Goal: Task Accomplishment & Management: Complete application form

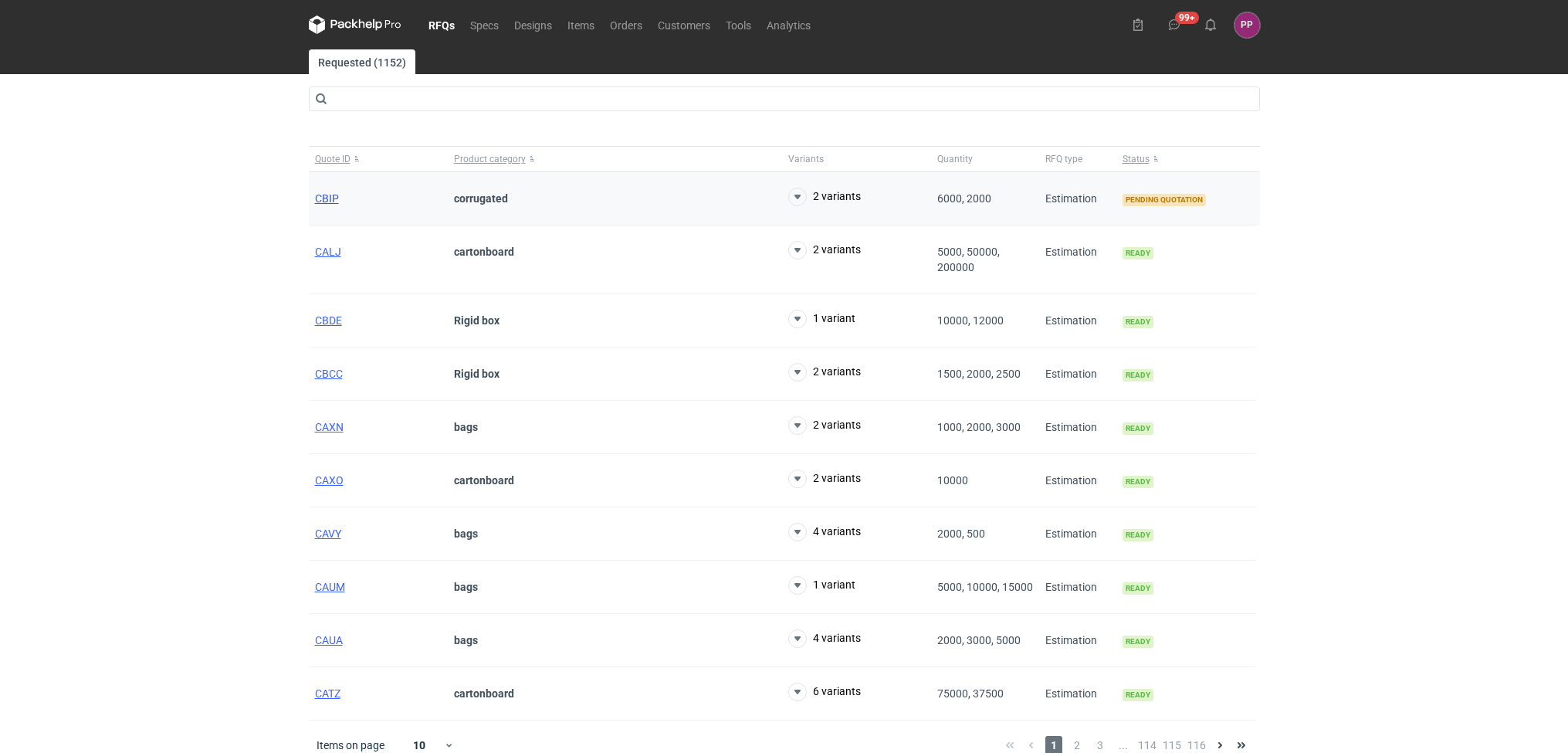
click at [330, 198] on span "CBIP" at bounding box center [327, 198] width 24 height 12
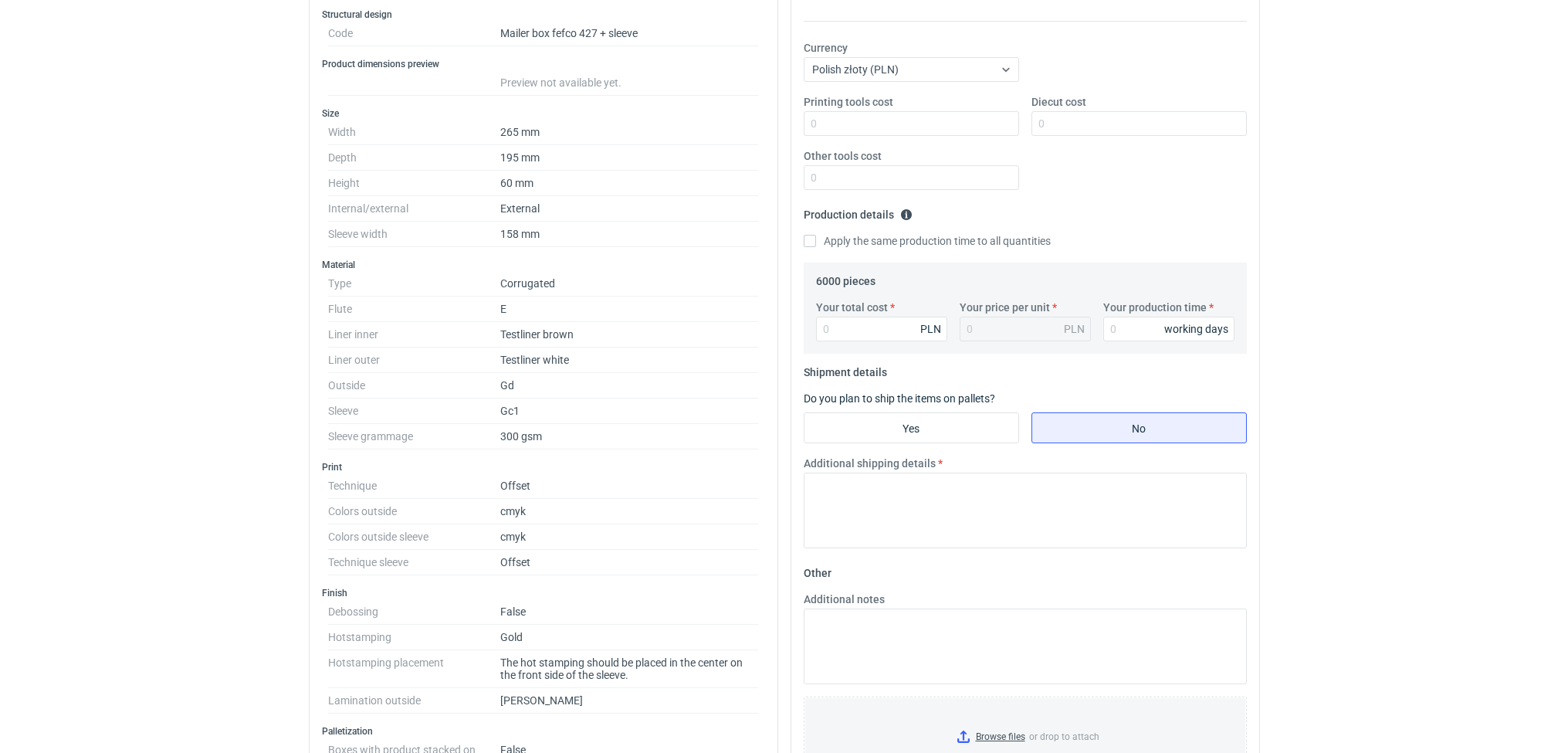
scroll to position [291, 0]
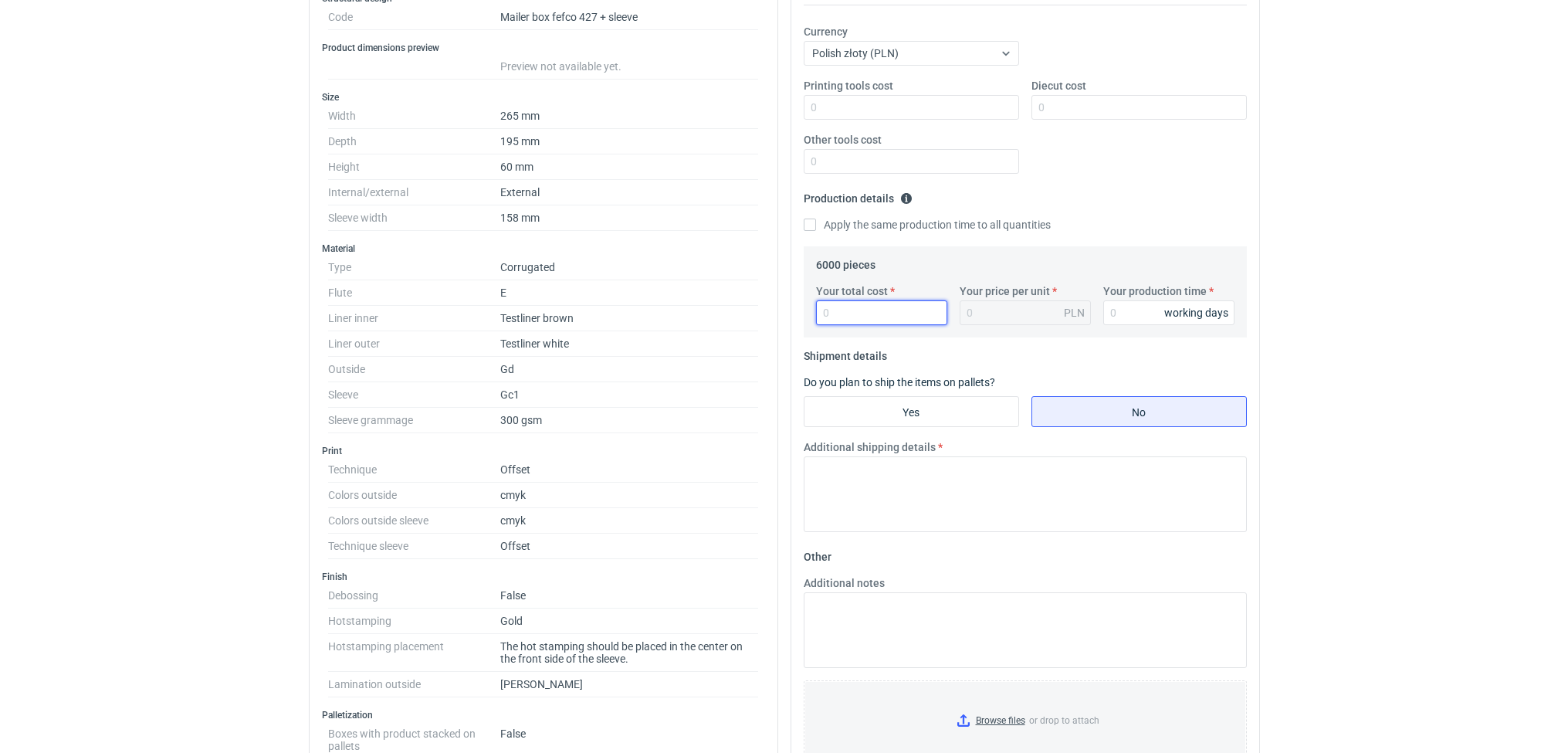
click at [825, 318] on input "Your total cost" at bounding box center [882, 312] width 131 height 25
click at [890, 320] on input "Your total cost" at bounding box center [882, 312] width 131 height 25
type input "236"
type input "0.04"
type input "23670"
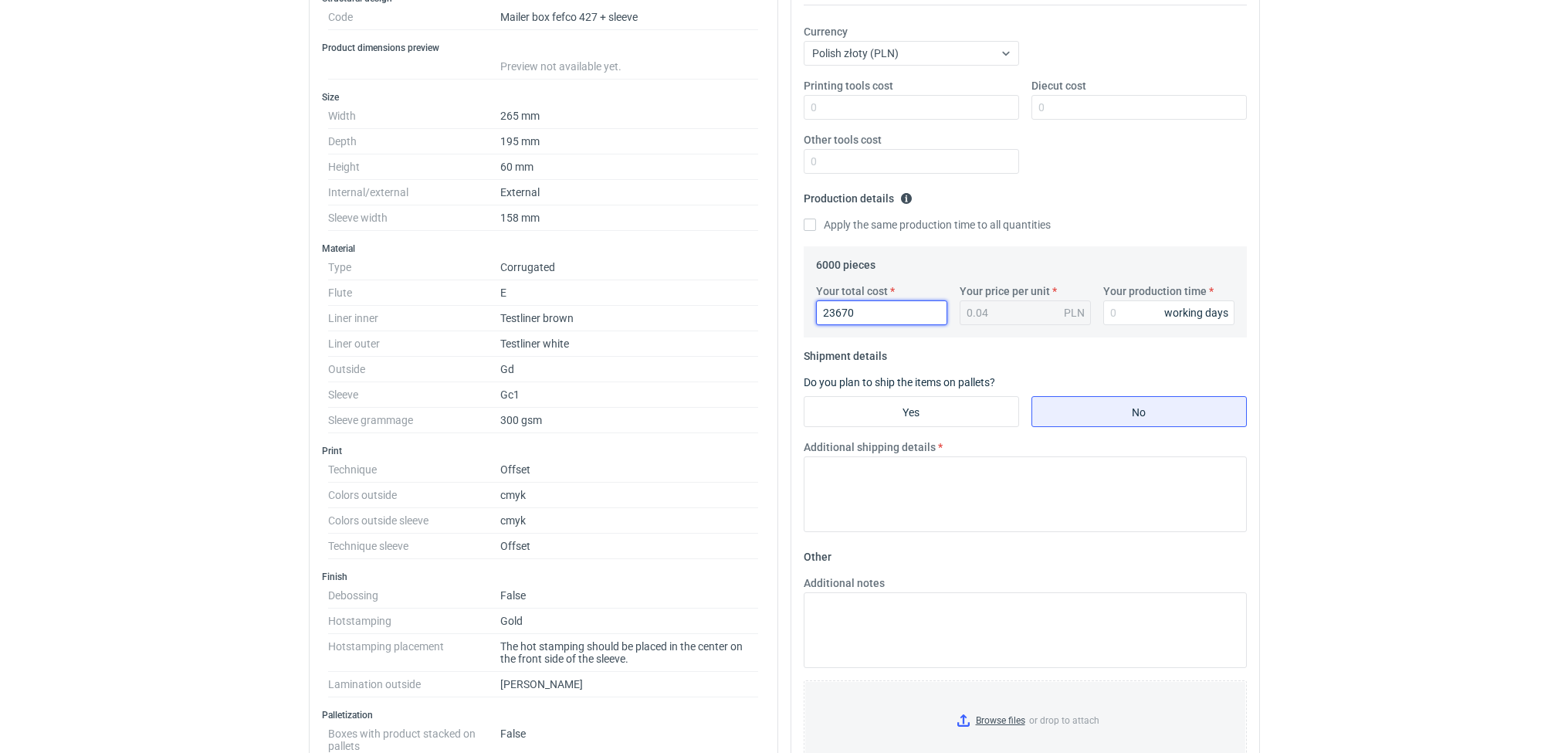
type input "3.95"
type input "23670"
click at [1120, 319] on input "Your production time" at bounding box center [1169, 312] width 131 height 25
type input "12"
click at [1098, 116] on input "Diecut cost" at bounding box center [1139, 108] width 216 height 25
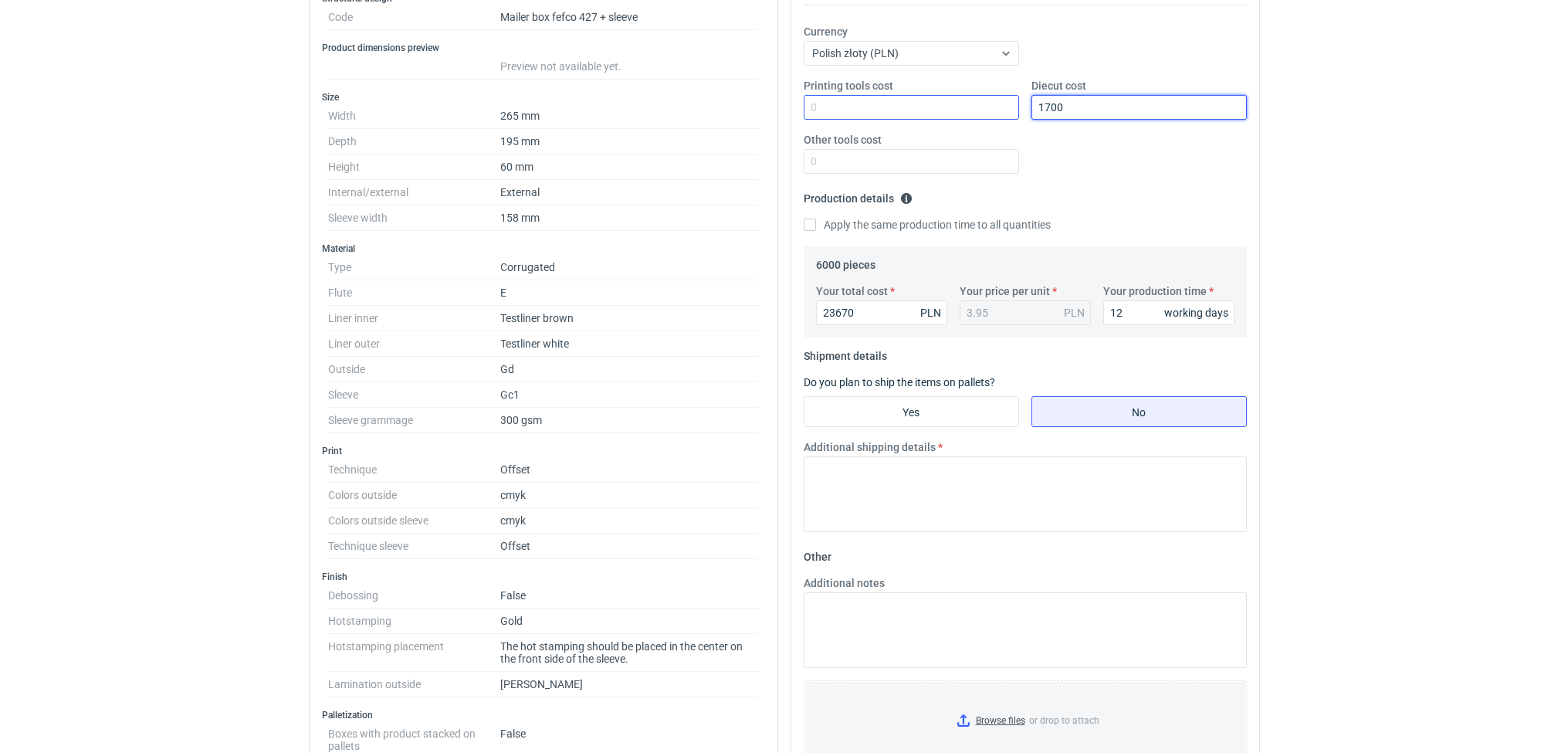
type input "1700"
click at [876, 106] on input "Printing tools cost" at bounding box center [912, 108] width 216 height 25
type input "0"
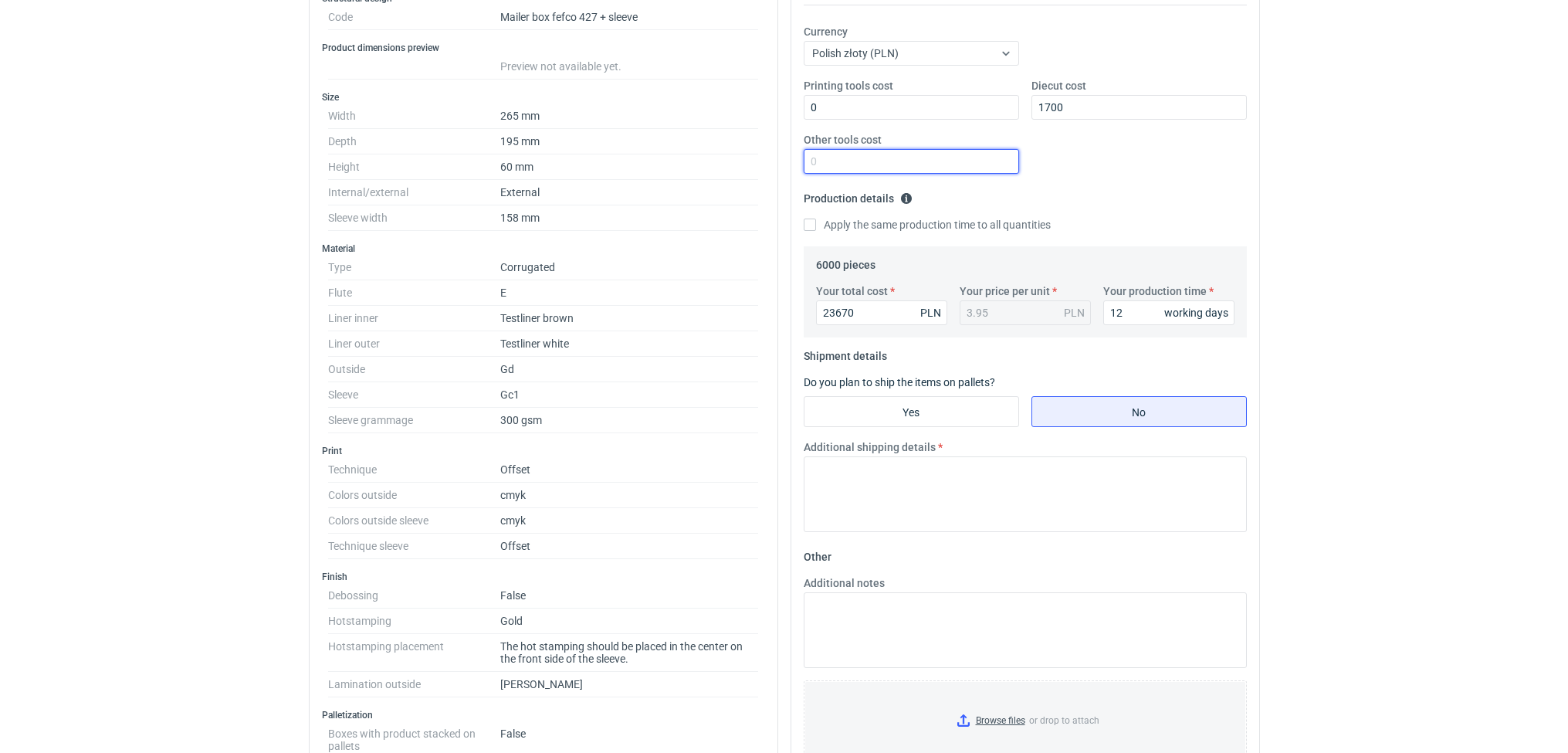
click at [850, 166] on input "Other tools cost" at bounding box center [912, 162] width 216 height 25
type input "0"
click at [1078, 422] on input "No" at bounding box center [1139, 412] width 214 height 30
radio input "true"
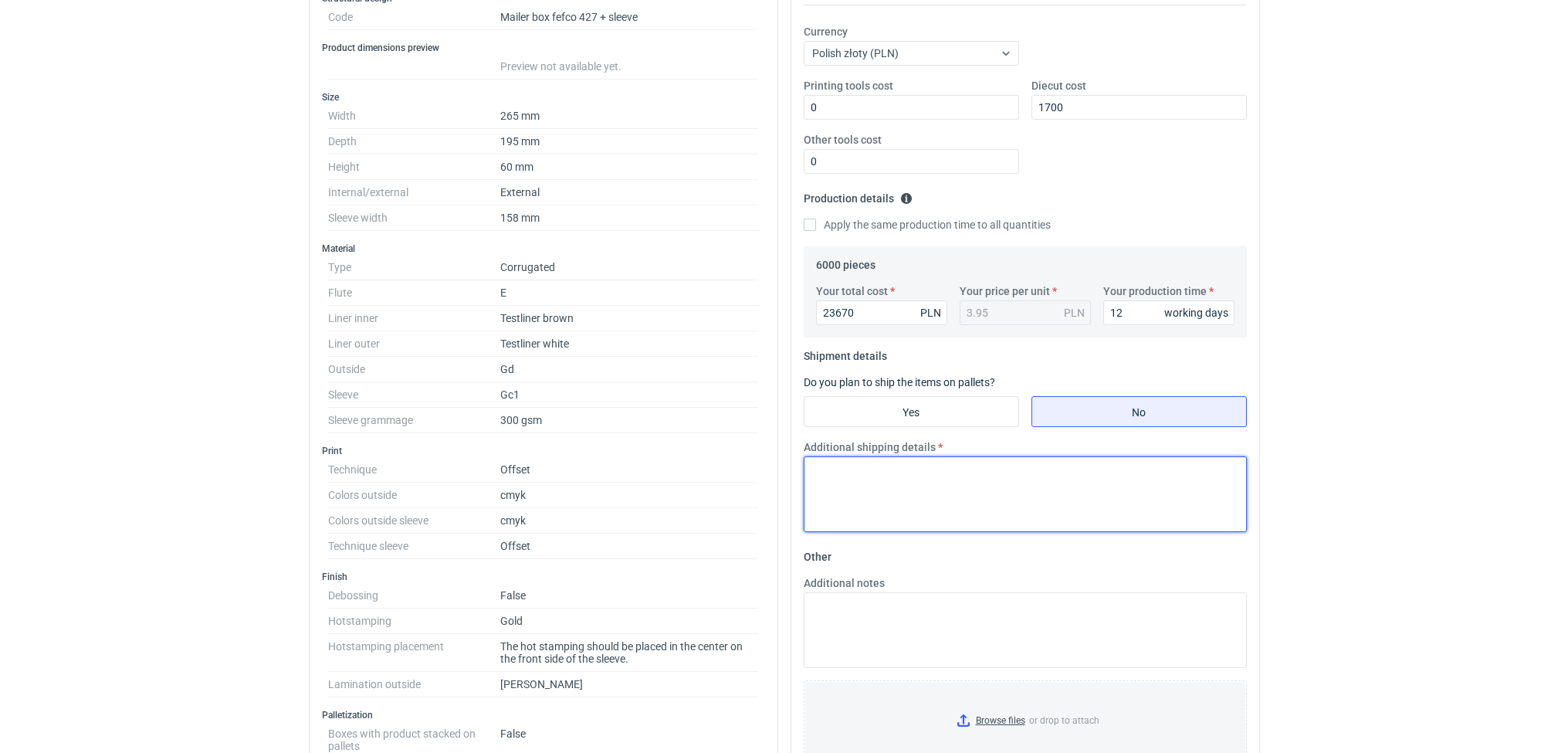
click at [1005, 491] on textarea "Additional shipping details" at bounding box center [1025, 494] width 443 height 76
type textarea "logistyka do potwierdzenia"
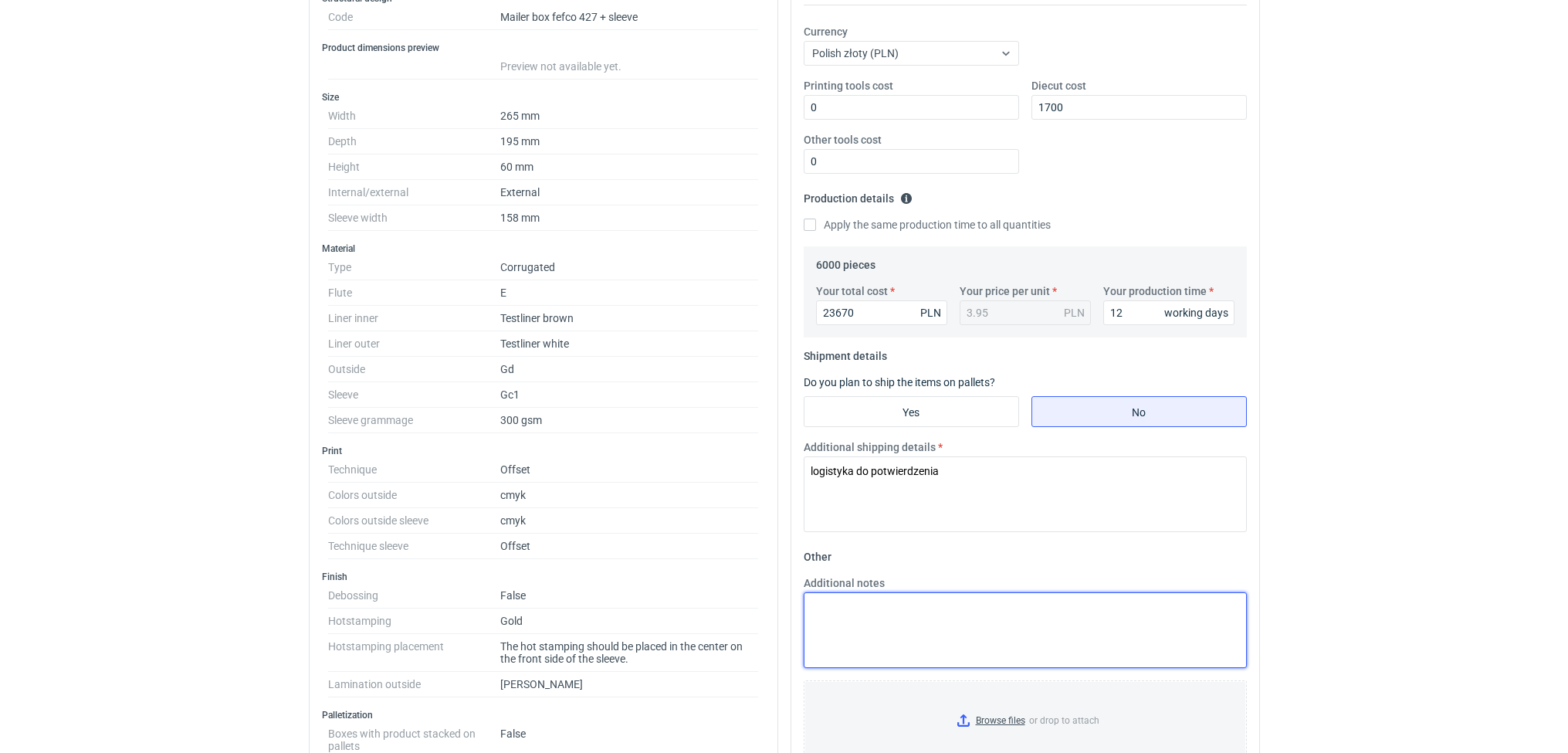
click at [904, 655] on textarea "Additional notes" at bounding box center [1025, 630] width 443 height 76
paste textarea "1 paleta ok.1200szt - wys.max 1,7m , owijka: po 1 dla każdego wzoru"
drag, startPoint x: 1181, startPoint y: 632, endPoint x: 785, endPoint y: 601, distance: 397.2
click at [785, 601] on div "Your quote This RFQ is a request for quote estimation . This means it's a reque…" at bounding box center [1025, 562] width 482 height 1351
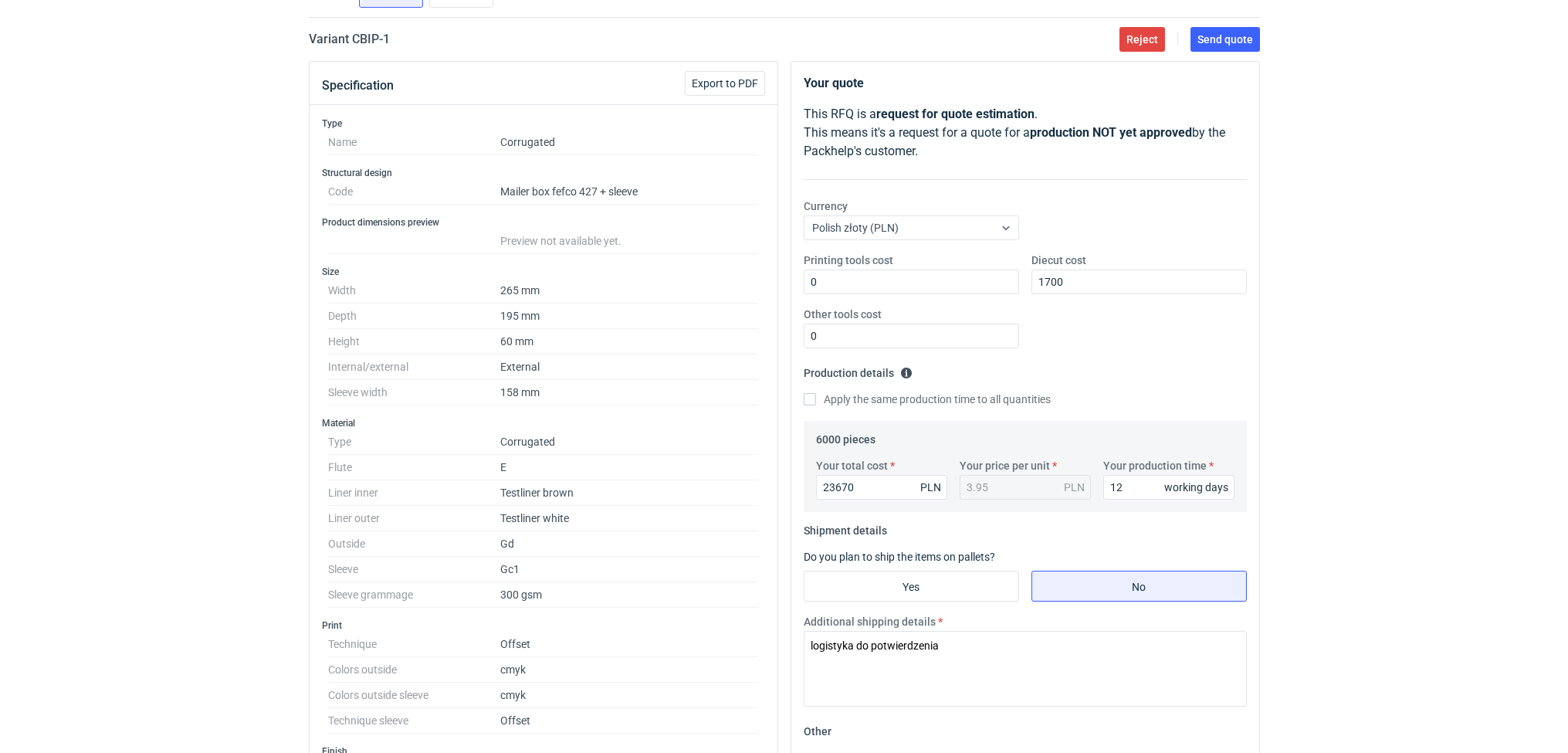
scroll to position [12, 0]
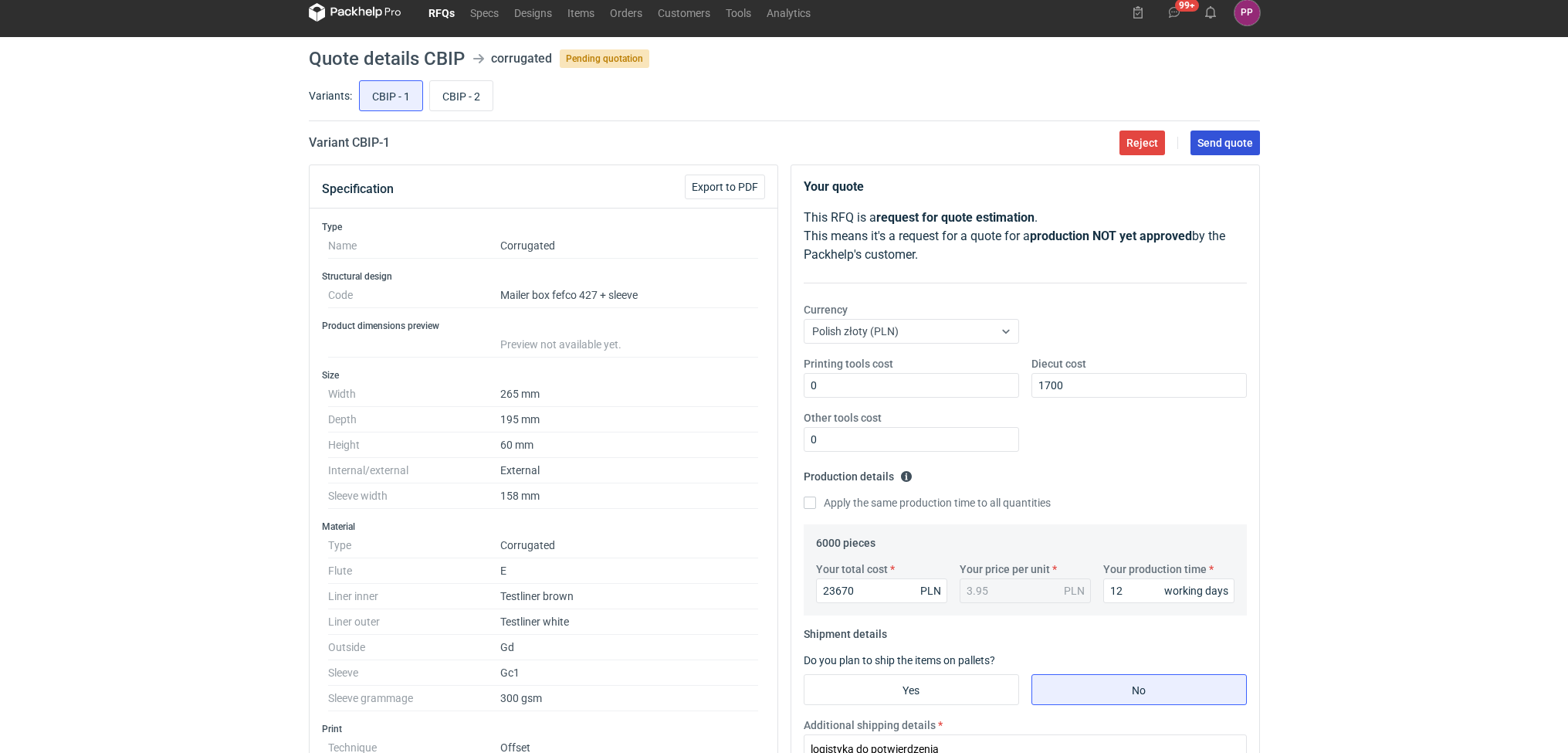
type textarea "koszt narzędzi zawiera wartość wykrojnika i matrycy 1 paleta ok.1200szt - wys.m…"
click at [1225, 147] on span "Send quote" at bounding box center [1225, 143] width 55 height 11
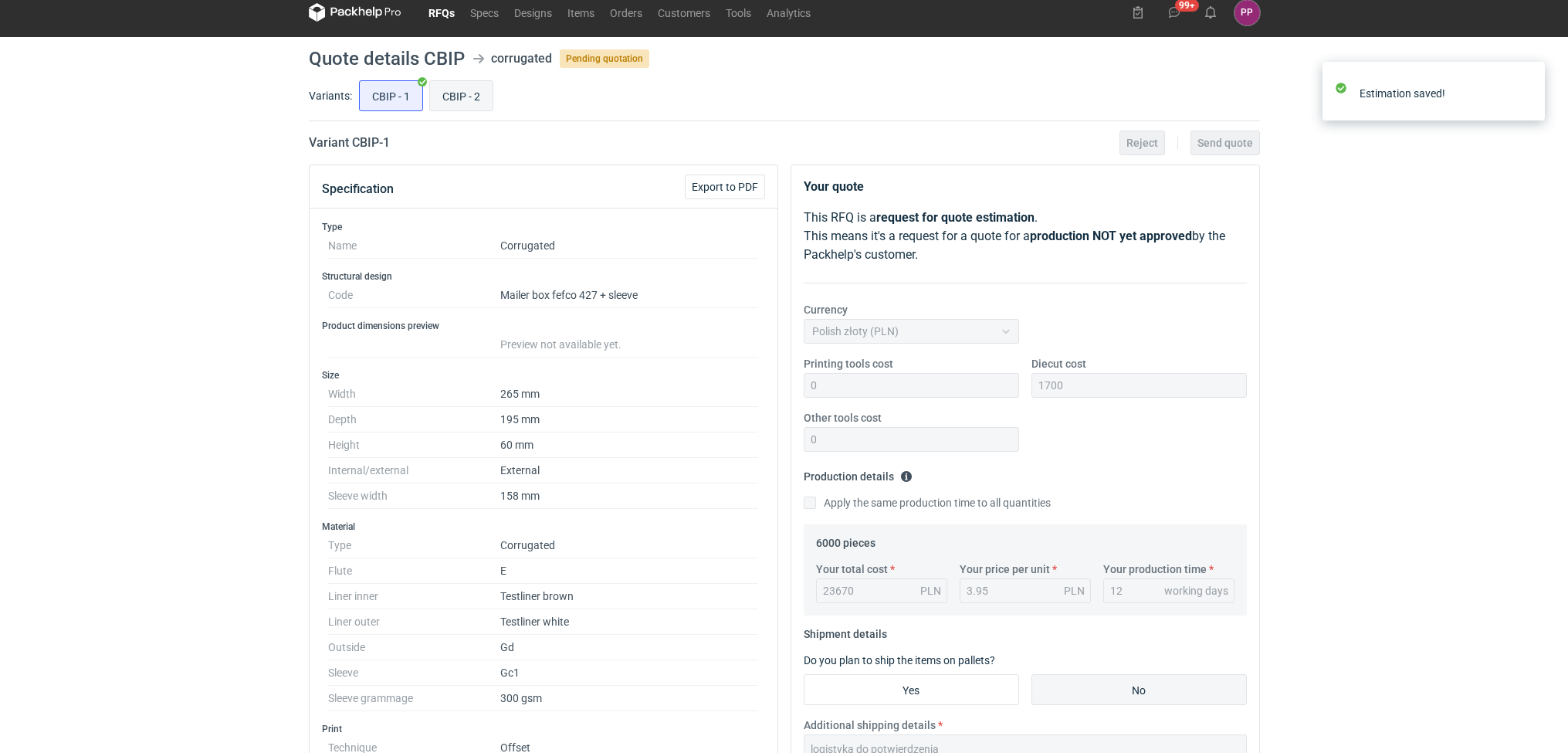
scroll to position [167, 0]
click at [456, 98] on input "CBIP - 2" at bounding box center [461, 96] width 63 height 30
radio input "true"
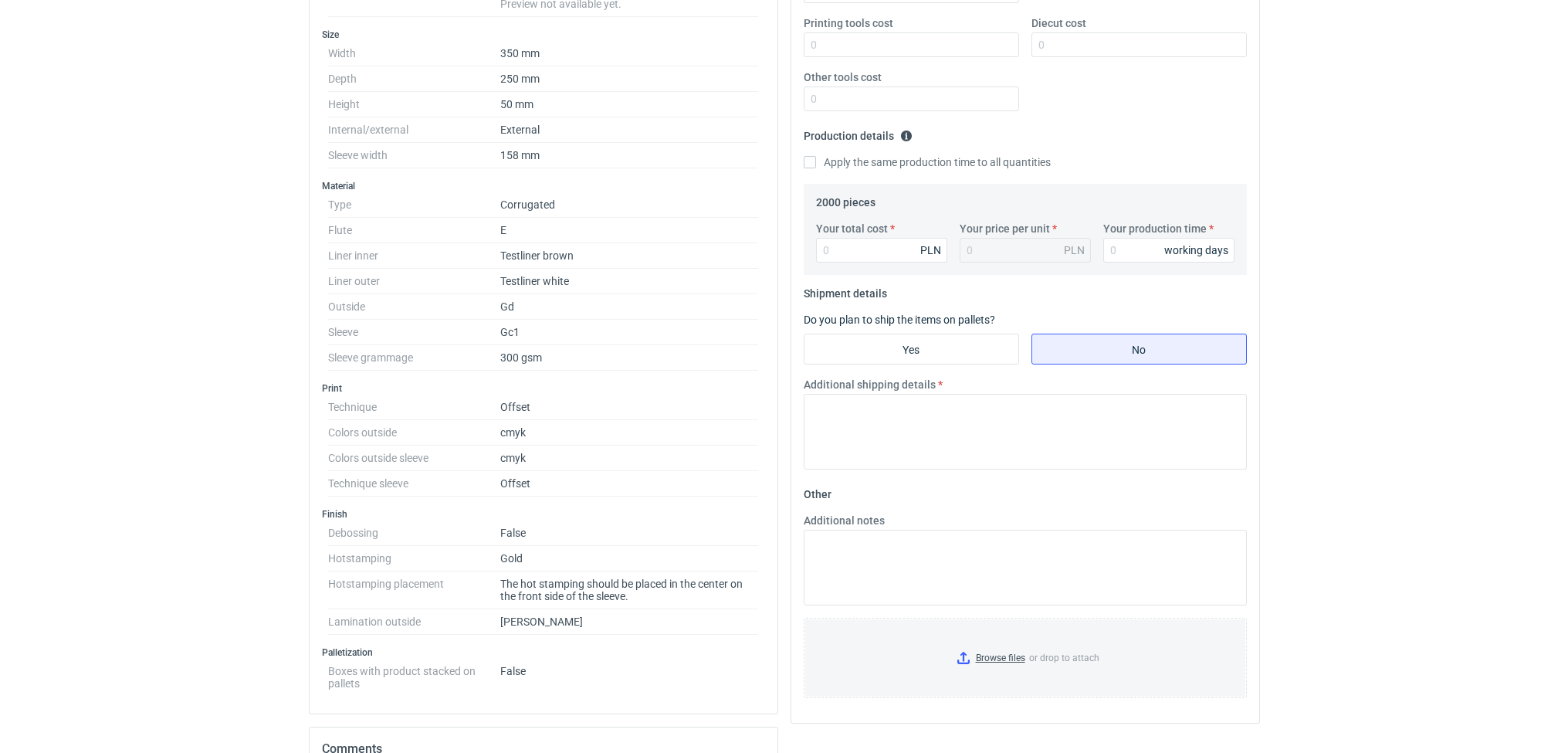
scroll to position [308, 0]
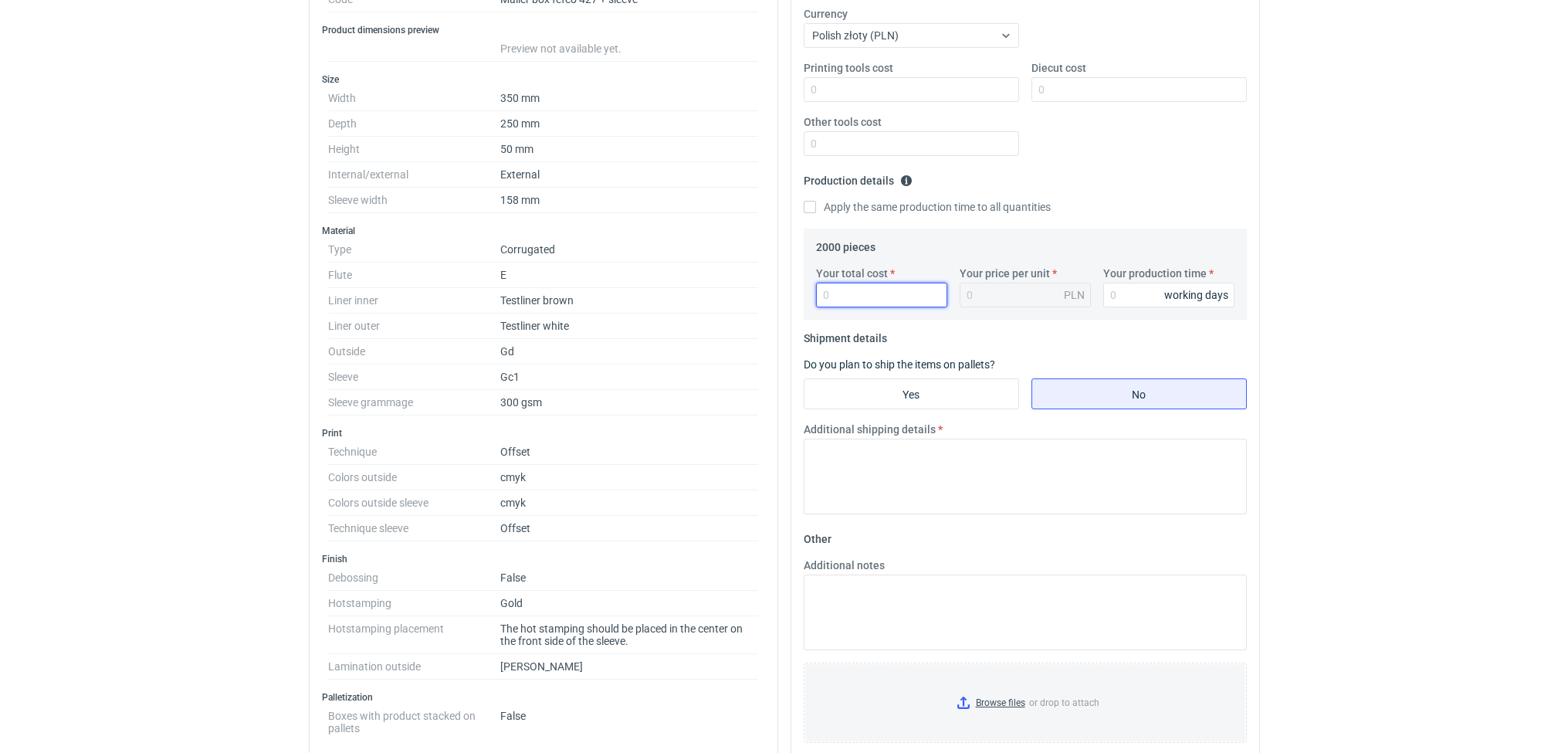
click at [844, 293] on input "Your total cost" at bounding box center [882, 295] width 131 height 25
type input "13500"
type input "6.75"
type input "13500"
click at [1073, 81] on input "Diecut cost" at bounding box center [1139, 90] width 216 height 25
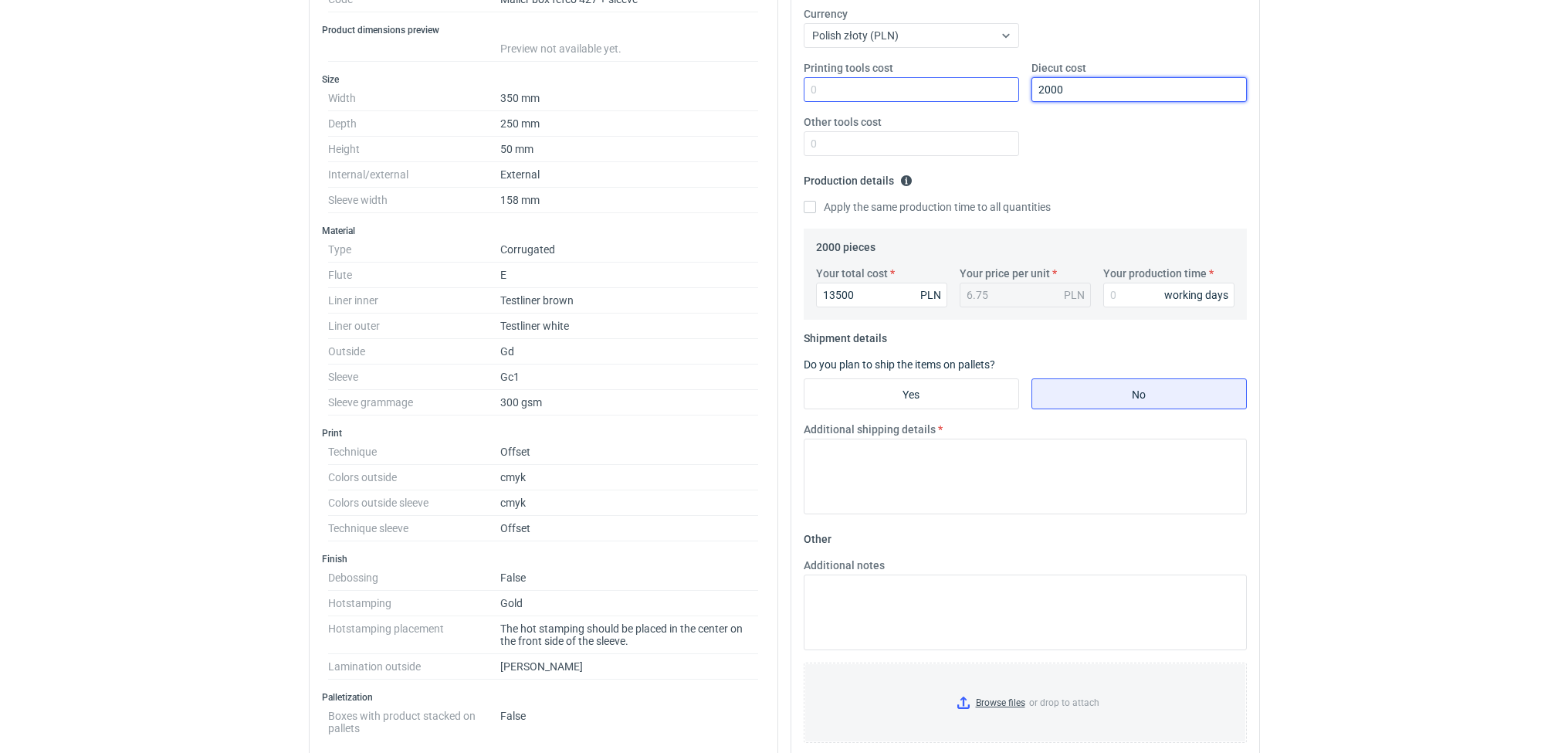
type input "2000"
click at [989, 98] on input "Printing tools cost" at bounding box center [912, 90] width 216 height 25
type input "0"
click at [931, 139] on input "Other tools cost" at bounding box center [912, 144] width 216 height 25
type input "0"
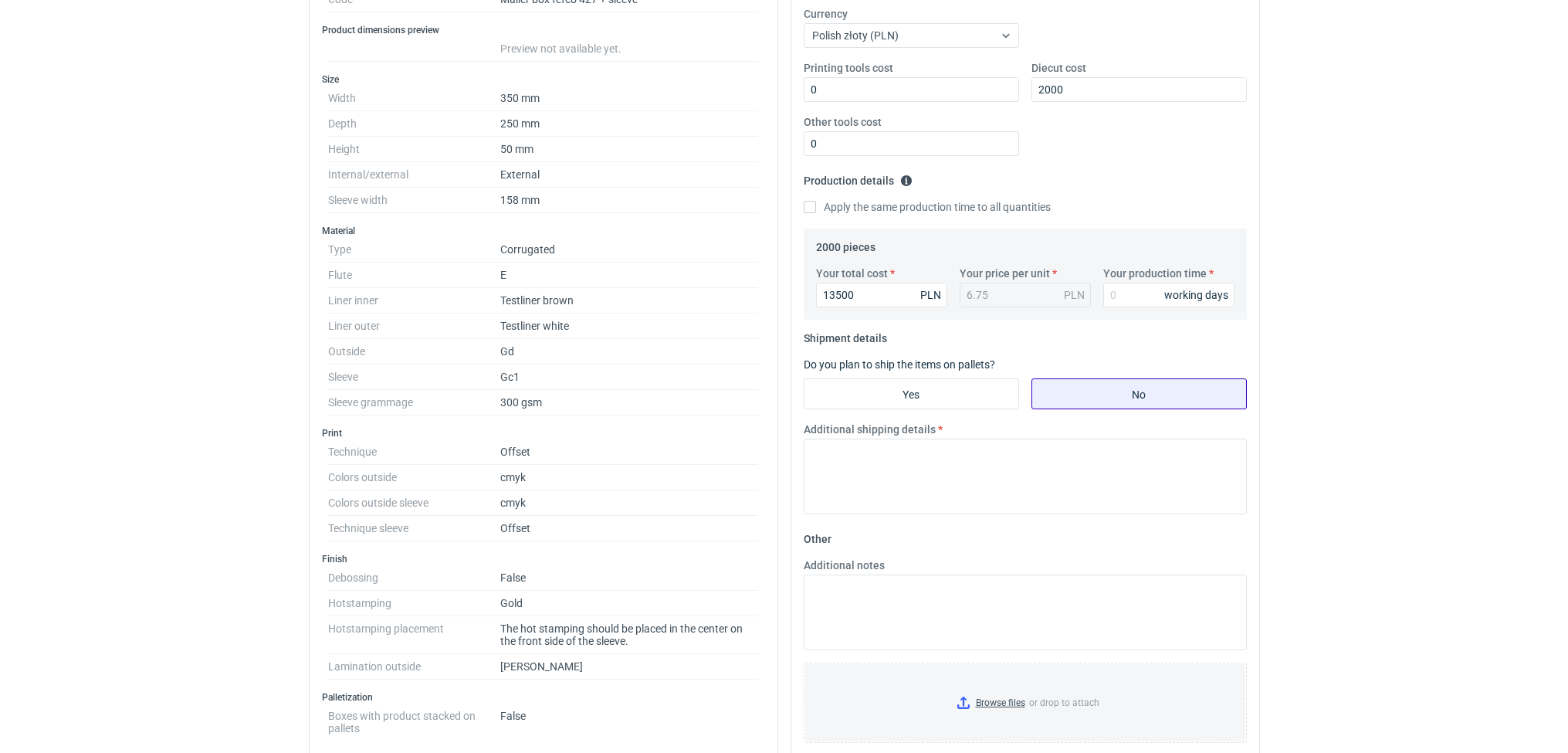
click at [1066, 390] on input "No" at bounding box center [1139, 394] width 214 height 30
radio input "true"
click at [930, 487] on textarea "Additional shipping details" at bounding box center [1025, 476] width 443 height 76
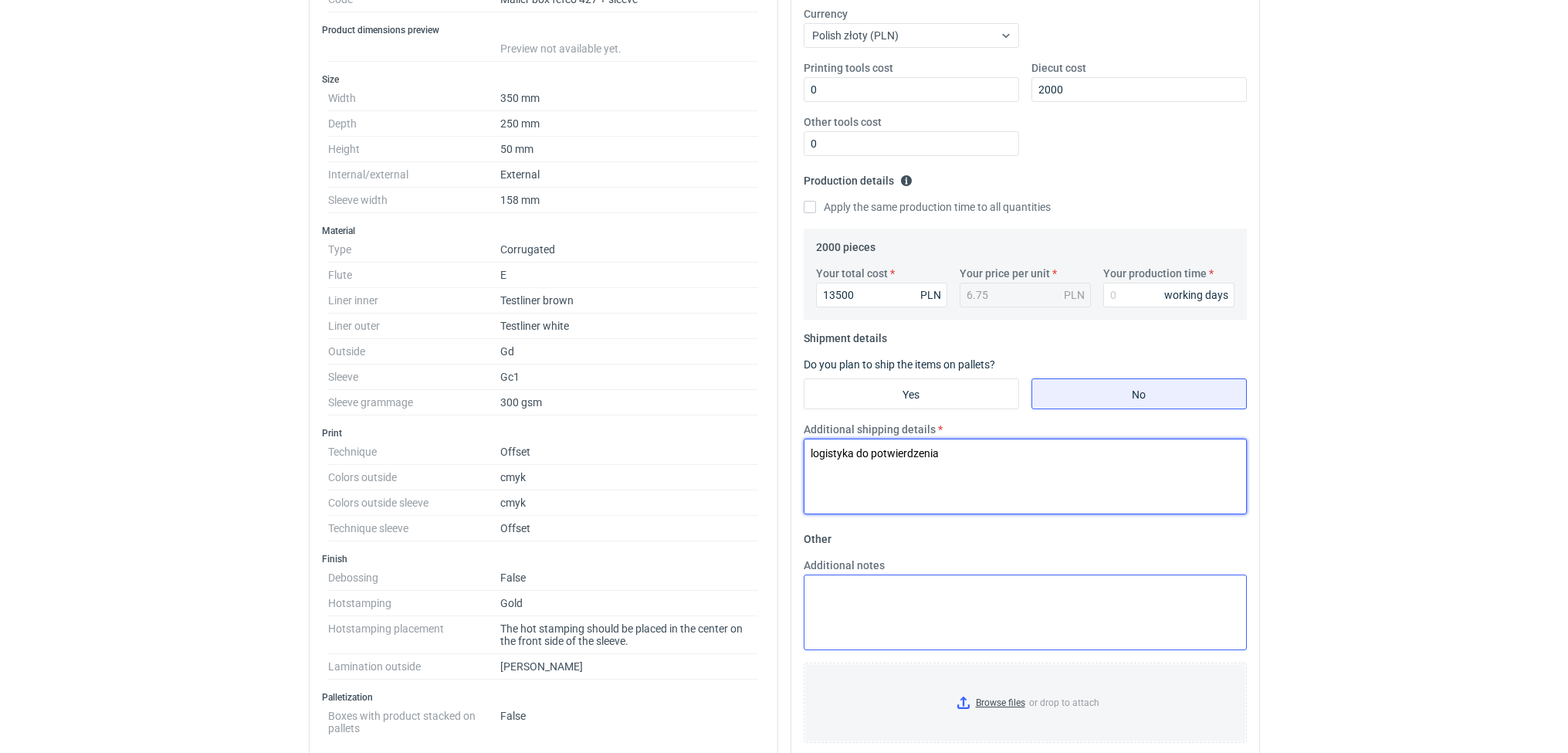
type textarea "logistyka do potwierdzenia"
click at [878, 614] on textarea "Additional notes" at bounding box center [1025, 612] width 443 height 76
paste textarea "1 paleta ok.1200szt - wys.max 1,7m , owijka: po 1 dla każdego wzoru"
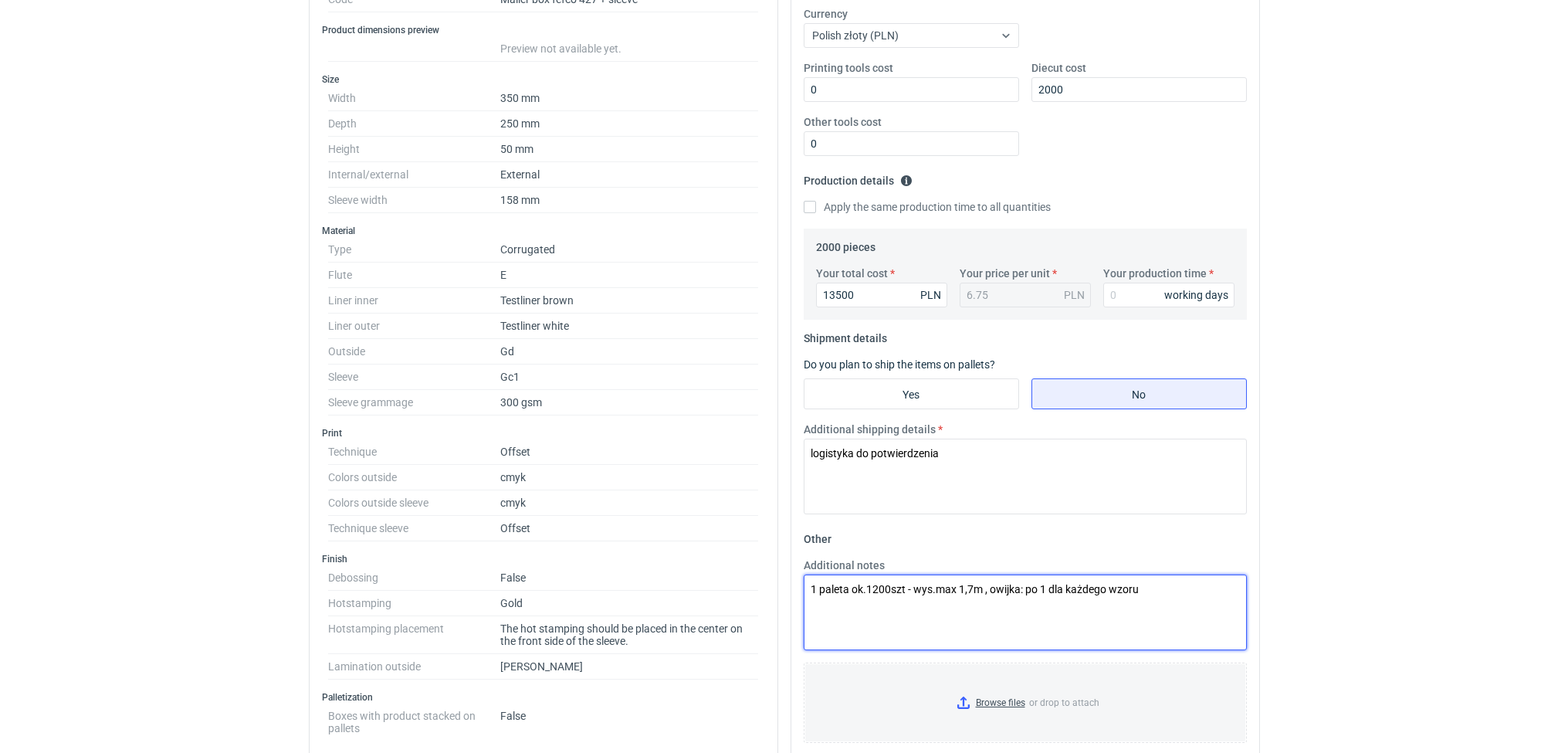
click at [878, 614] on textarea "1 paleta ok.1200szt - wys.max 1,7m , owijka: po 1 dla każdego wzoru" at bounding box center [1025, 612] width 443 height 76
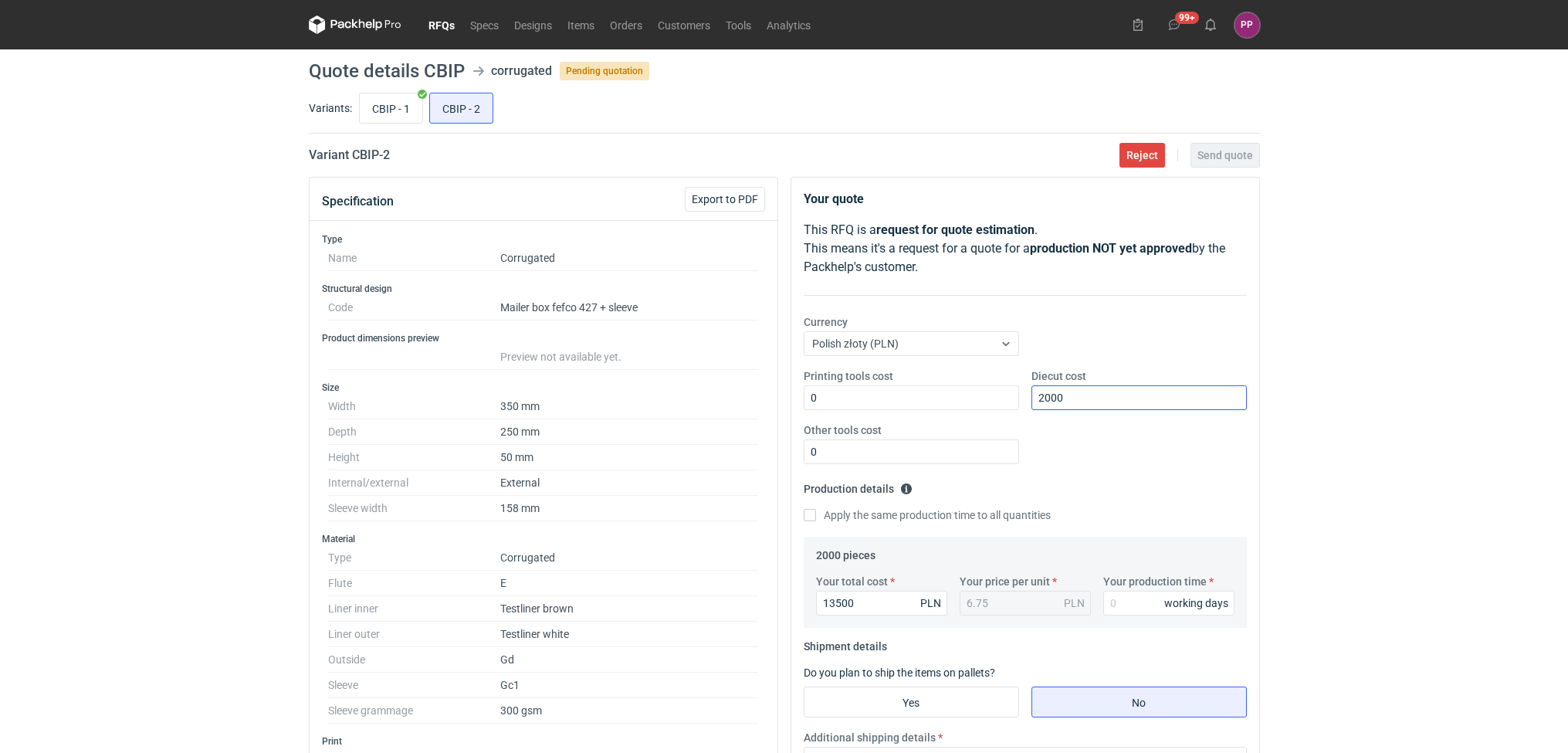
type textarea "1 paleta ok.1200szt - wys.max 1,7m , owijka: po 1 dla każdego wzoru"
click at [1145, 394] on input "2000" at bounding box center [1139, 398] width 216 height 25
click at [1121, 600] on input "Your production time" at bounding box center [1169, 603] width 131 height 25
type input "12"
click at [1239, 147] on button "Send quote" at bounding box center [1225, 155] width 70 height 25
